Goal: Task Accomplishment & Management: Use online tool/utility

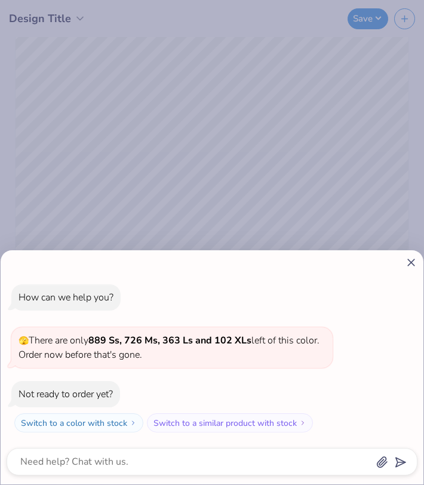
click at [411, 262] on line at bounding box center [411, 262] width 7 height 7
type textarea "x"
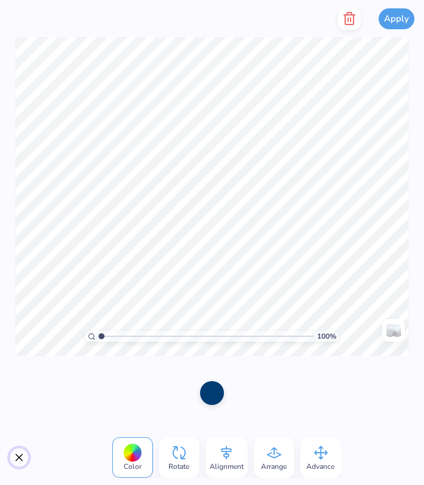
click at [14, 462] on button "Close" at bounding box center [19, 457] width 19 height 19
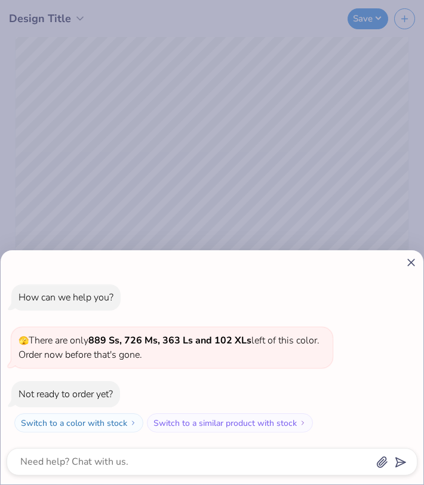
click at [412, 261] on icon at bounding box center [411, 262] width 13 height 13
type textarea "x"
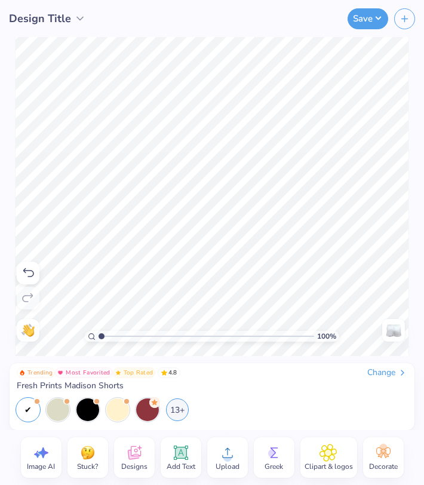
click at [177, 468] on span "Add Text" at bounding box center [181, 466] width 29 height 10
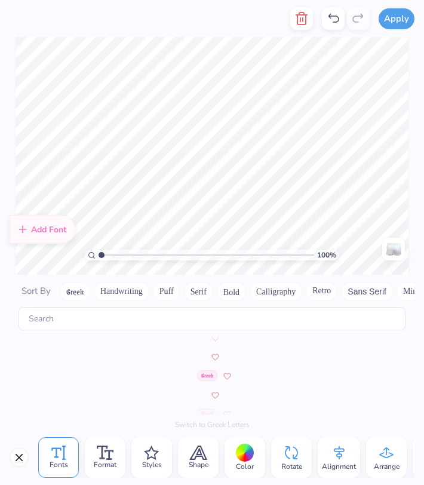
scroll to position [5453, 0]
click at [204, 359] on img at bounding box center [205, 356] width 33 height 7
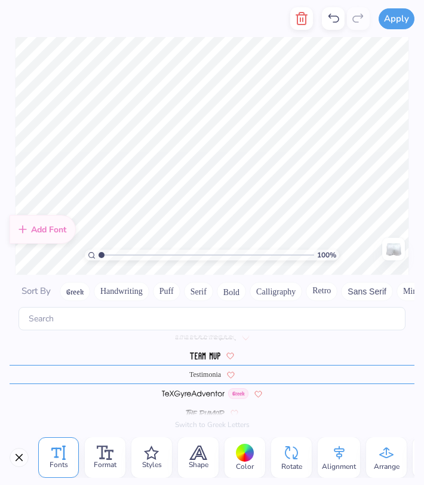
scroll to position [5434, 0]
click at [20, 456] on button "Close" at bounding box center [19, 457] width 19 height 19
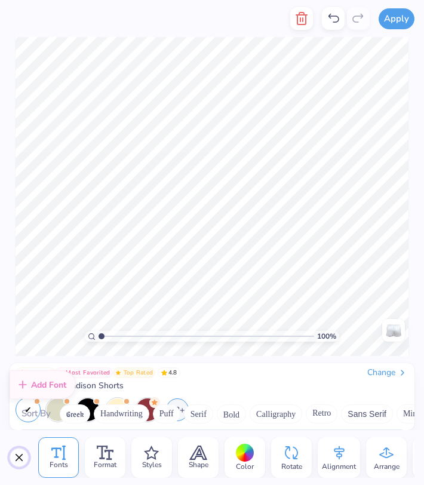
scroll to position [5469, 0]
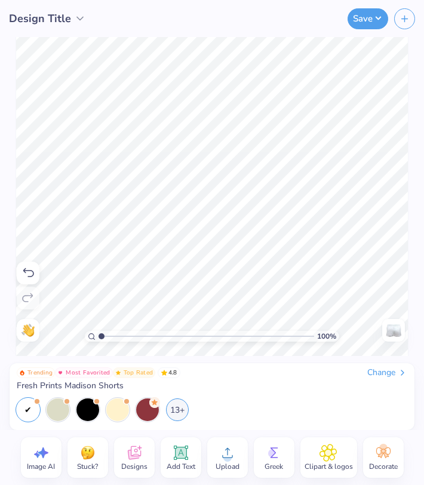
click at [23, 270] on icon at bounding box center [28, 272] width 11 height 9
click at [26, 271] on icon at bounding box center [28, 273] width 14 height 14
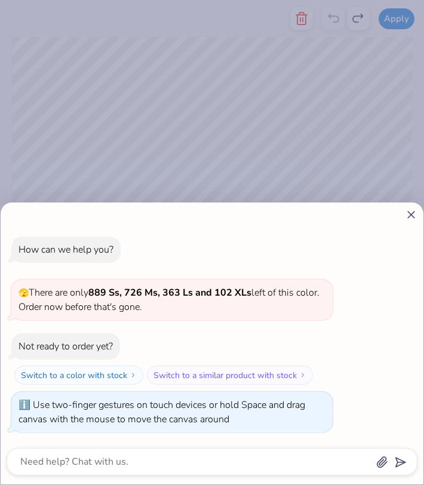
type input "4.21"
type textarea "x"
type input "4.29"
type textarea "x"
drag, startPoint x: 100, startPoint y: 333, endPoint x: -19, endPoint y: 312, distance: 120.6
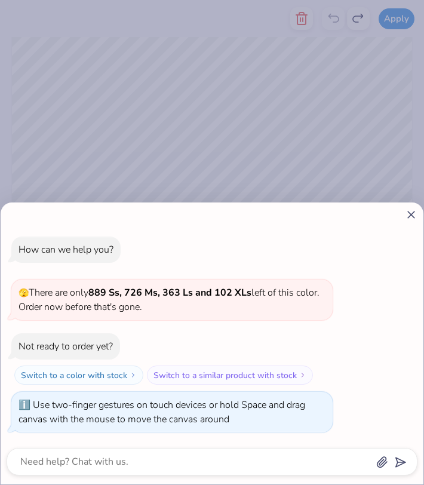
type input "1"
click at [98, 331] on input "range" at bounding box center [205, 336] width 215 height 11
click at [412, 214] on line at bounding box center [411, 214] width 7 height 7
type textarea "x"
